Goal: Task Accomplishment & Management: Manage account settings

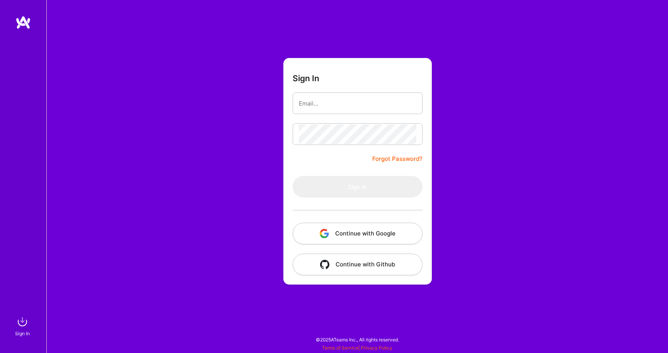
click at [351, 232] on button "Continue with Google" at bounding box center [358, 234] width 130 height 22
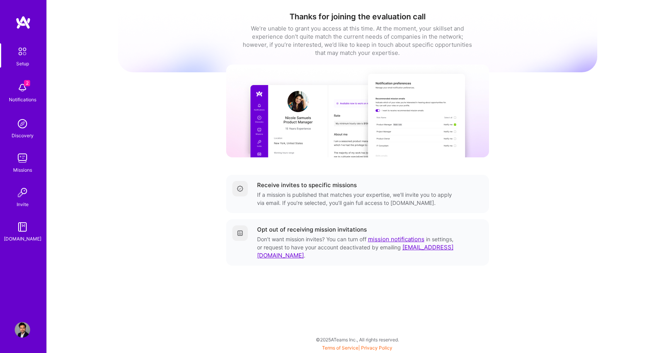
click at [22, 90] on img at bounding box center [22, 87] width 15 height 15
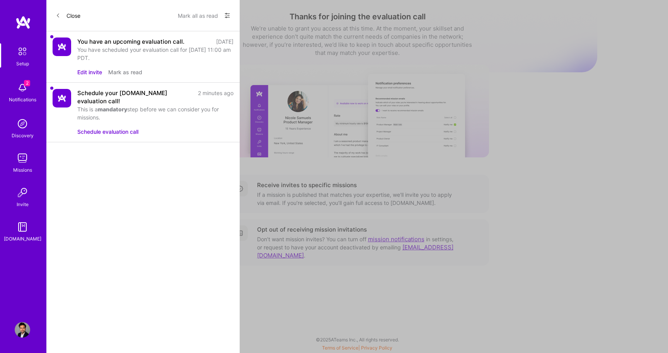
click at [97, 51] on div "You have scheduled your evaluation call for Sep 1, 2025 at 11:00 am PDT." at bounding box center [155, 54] width 156 height 16
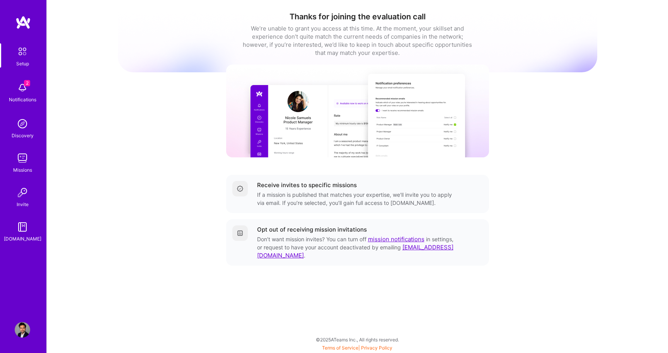
click at [20, 90] on div "Setup 2 Notifications Discovery Missions Invite A.Guide" at bounding box center [23, 143] width 46 height 200
click at [20, 90] on img at bounding box center [22, 87] width 15 height 15
click at [25, 131] on div "Discovery" at bounding box center [23, 135] width 22 height 8
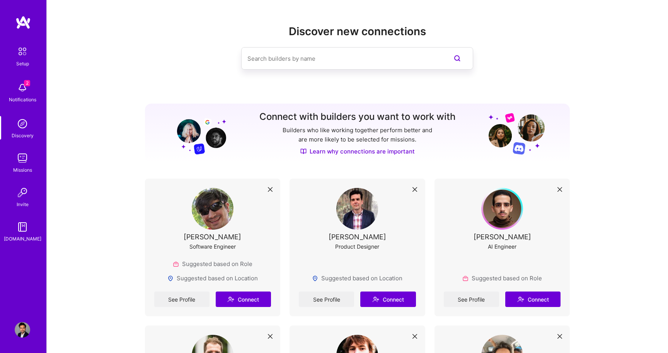
click at [23, 160] on img at bounding box center [22, 157] width 15 height 15
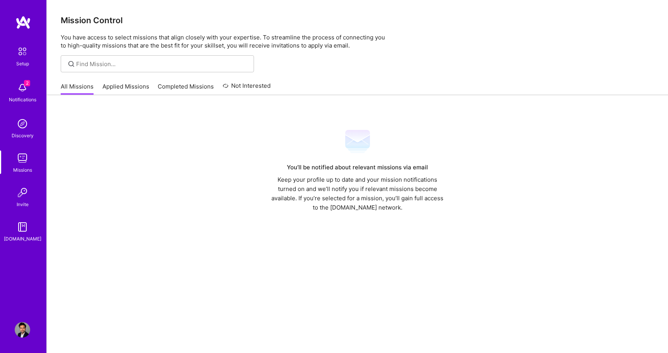
click at [113, 85] on link "Applied Missions" at bounding box center [125, 88] width 47 height 13
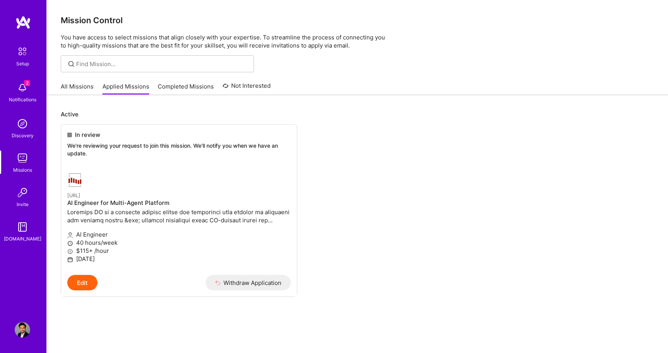
click at [185, 90] on link "Completed Missions" at bounding box center [186, 88] width 56 height 13
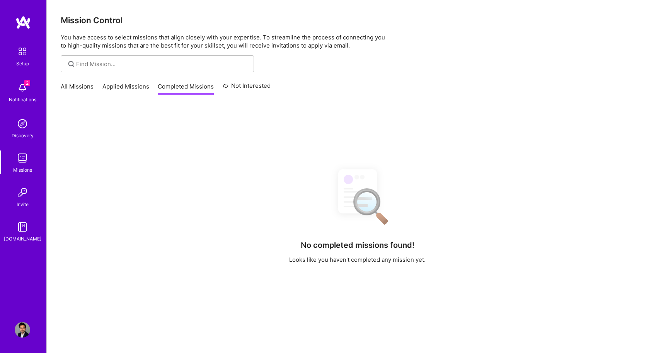
click at [259, 89] on link "Not Interested" at bounding box center [247, 88] width 48 height 14
click at [85, 84] on link "All Missions" at bounding box center [77, 88] width 33 height 13
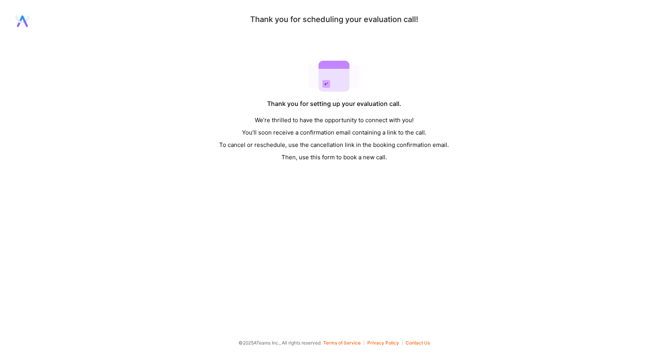
click at [21, 23] on icon at bounding box center [22, 21] width 14 height 12
click at [15, 23] on div "Thank you for scheduling your evaluation call! Thank you for setting up your ev…" at bounding box center [334, 89] width 668 height 148
